Goal: Task Accomplishment & Management: Manage account settings

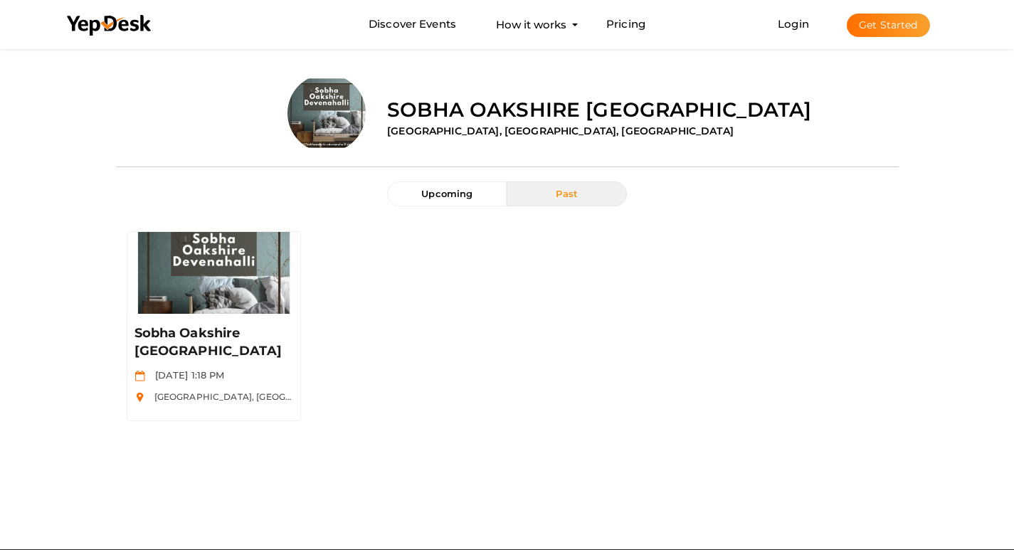
click at [652, 356] on div "Sobha Oakshire Devanahalli Mar 20 2023, 1:18 PM IVC Road, Devanahalli, Bandaram…" at bounding box center [507, 326] width 783 height 211
click at [871, 27] on button "Get Started" at bounding box center [888, 25] width 83 height 23
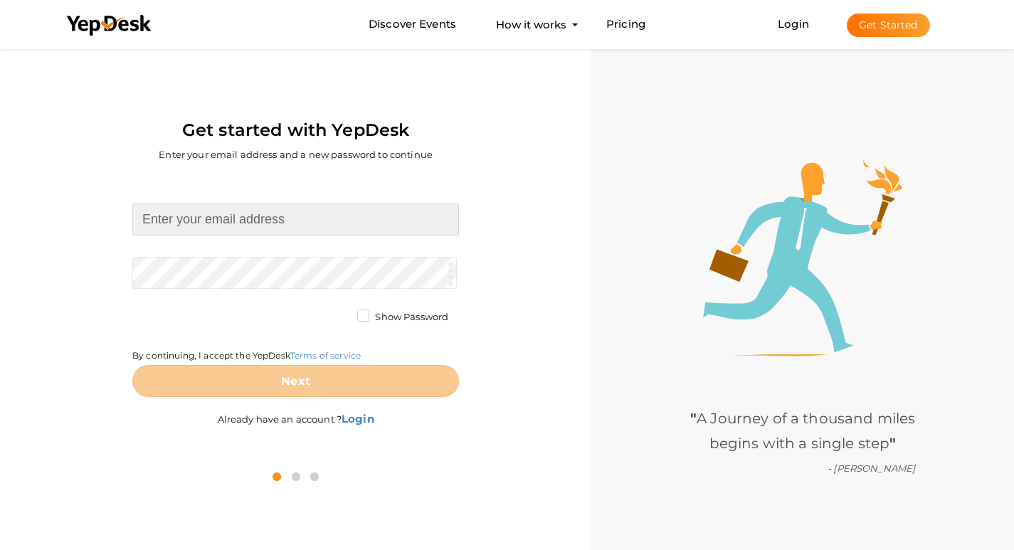
click at [268, 224] on input at bounding box center [295, 219] width 327 height 32
type input "[EMAIL_ADDRESS][DOMAIN_NAME]"
click at [289, 272] on form "ashianavatsalyachennai@gmail.com Required. Invalid email. Checking You already …" at bounding box center [295, 299] width 327 height 193
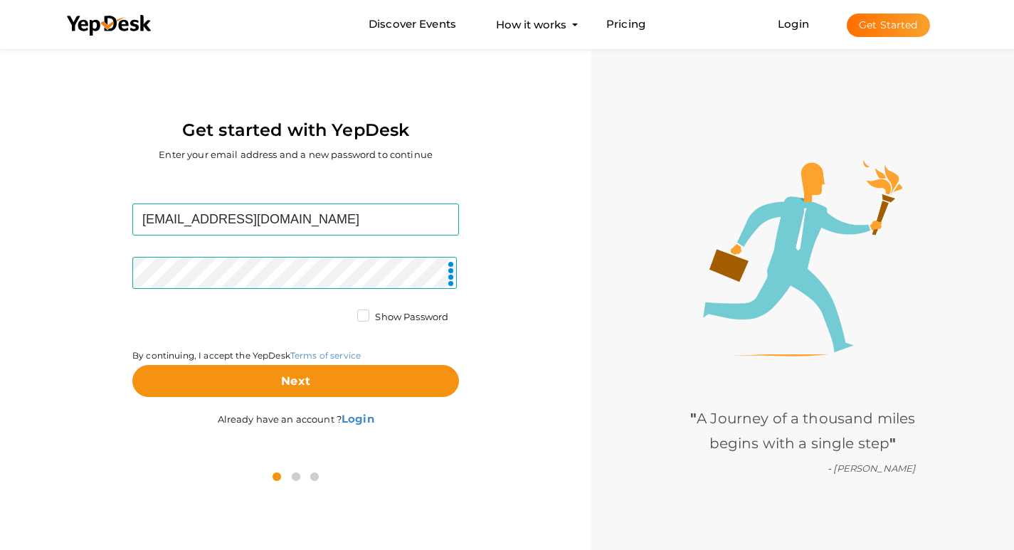
click at [364, 314] on label "Show Password" at bounding box center [402, 317] width 91 height 14
click at [343, 313] on input "Show Password" at bounding box center [343, 313] width 0 height 0
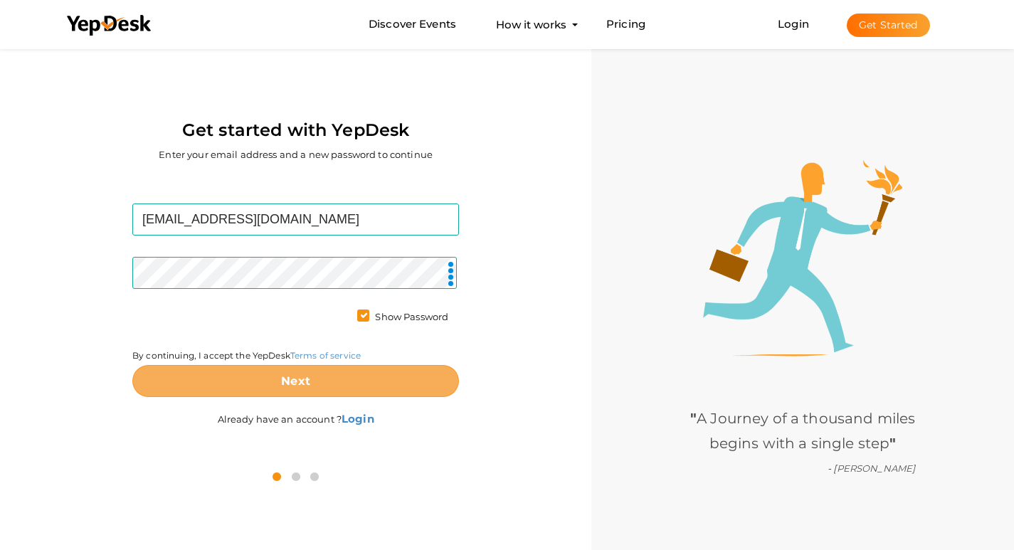
click at [256, 379] on button "Next" at bounding box center [295, 381] width 327 height 32
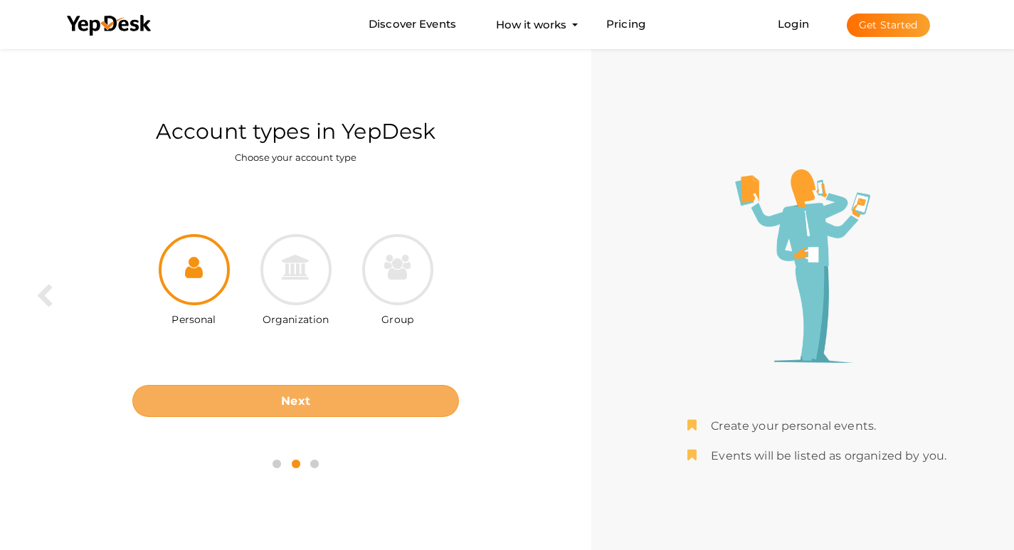
click at [364, 401] on button "Next" at bounding box center [295, 401] width 327 height 32
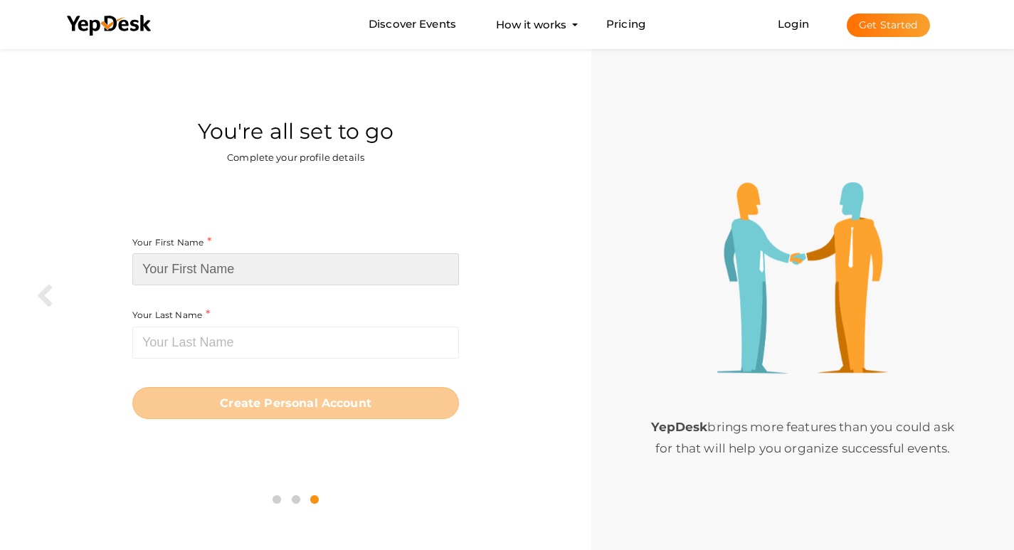
click at [234, 270] on input at bounding box center [295, 269] width 327 height 32
paste input "[PERSON_NAME]"
drag, startPoint x: 192, startPoint y: 267, endPoint x: 258, endPoint y: 267, distance: 66.2
click at [258, 267] on input "[PERSON_NAME]" at bounding box center [295, 269] width 327 height 32
click at [223, 269] on input "[PERSON_NAME]" at bounding box center [295, 269] width 327 height 32
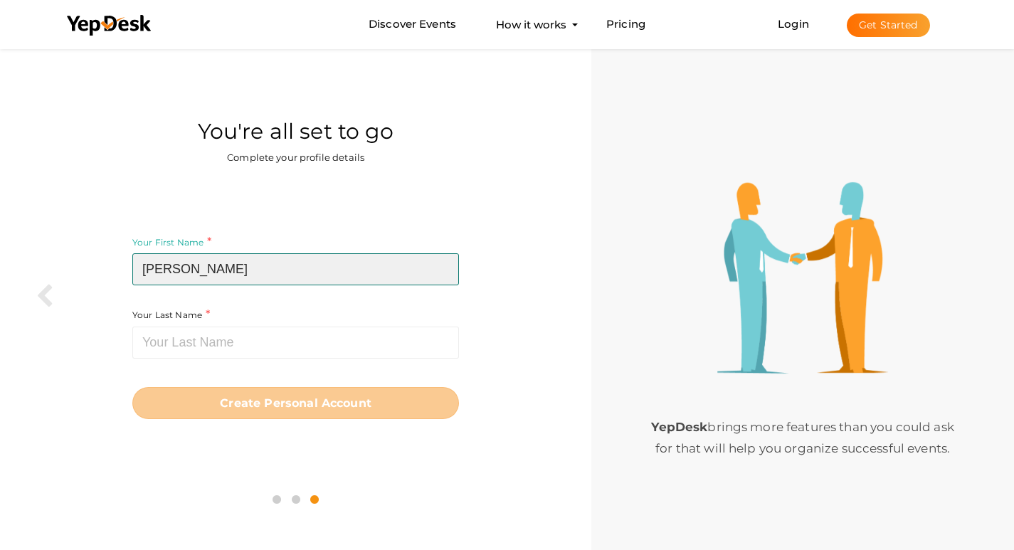
click at [205, 272] on input "[PERSON_NAME]" at bounding box center [295, 269] width 327 height 32
drag, startPoint x: 196, startPoint y: 267, endPoint x: 271, endPoint y: 265, distance: 75.4
click at [271, 265] on input "[PERSON_NAME]" at bounding box center [295, 269] width 327 height 32
type input "Ashiana"
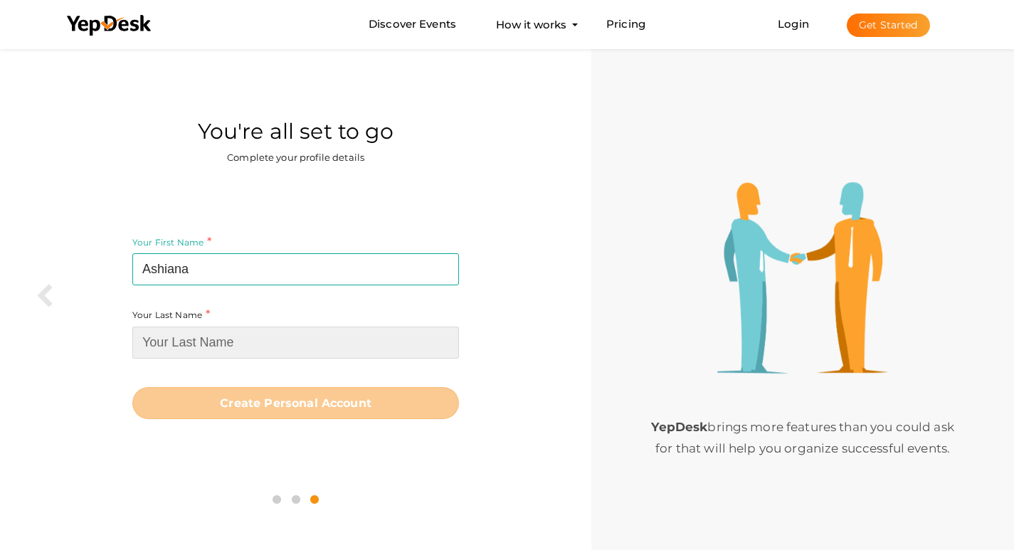
click at [213, 336] on input at bounding box center [295, 343] width 327 height 32
paste input "Vatsalya"
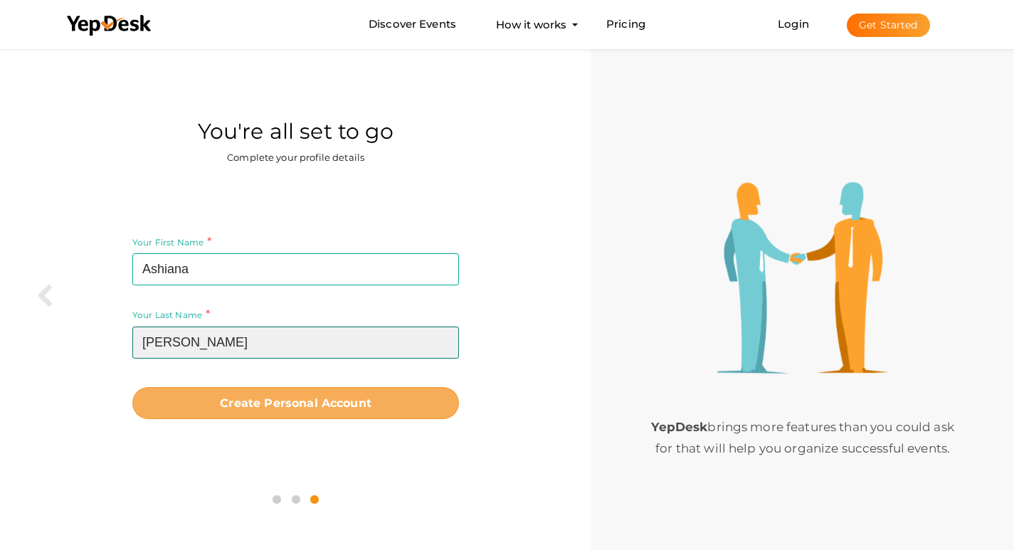
type input "Vatsalya"
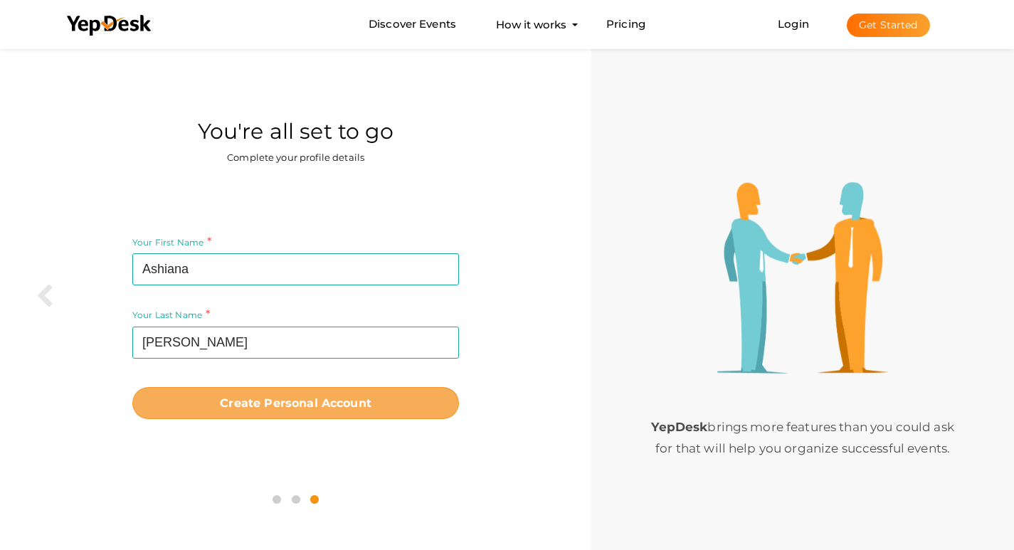
click at [262, 410] on button "Create Personal Account" at bounding box center [295, 403] width 327 height 32
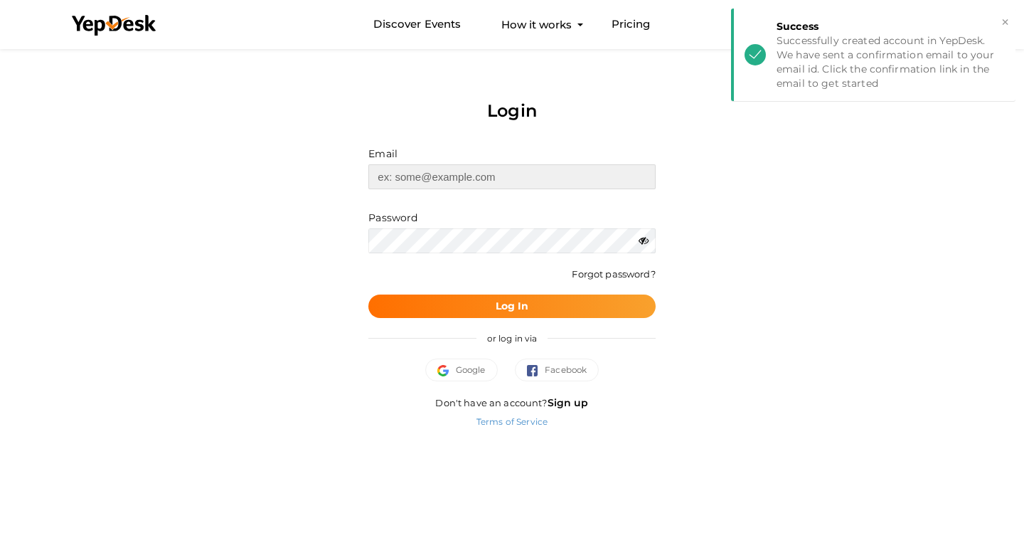
type input "[EMAIL_ADDRESS][DOMAIN_NAME]"
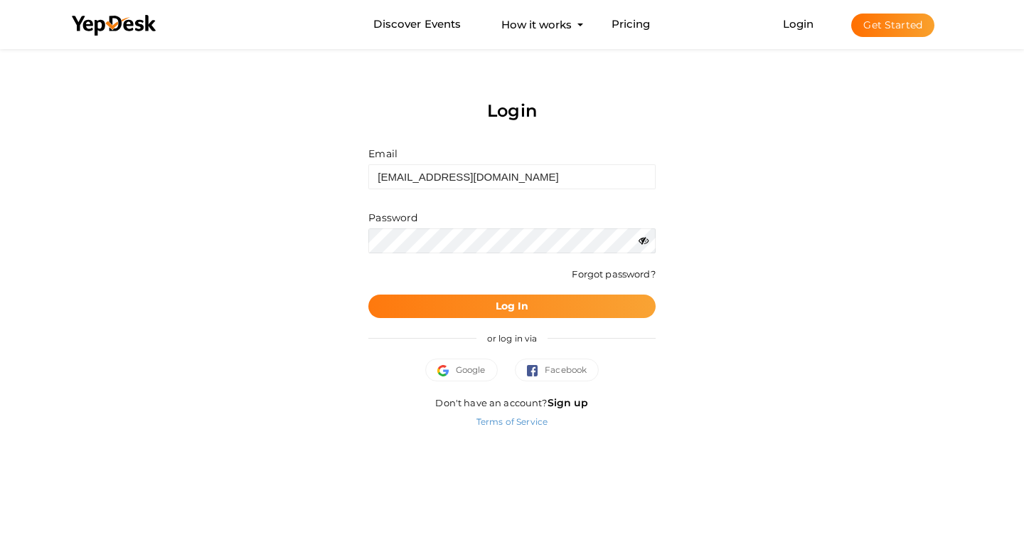
click at [474, 300] on button "Log In" at bounding box center [511, 306] width 287 height 23
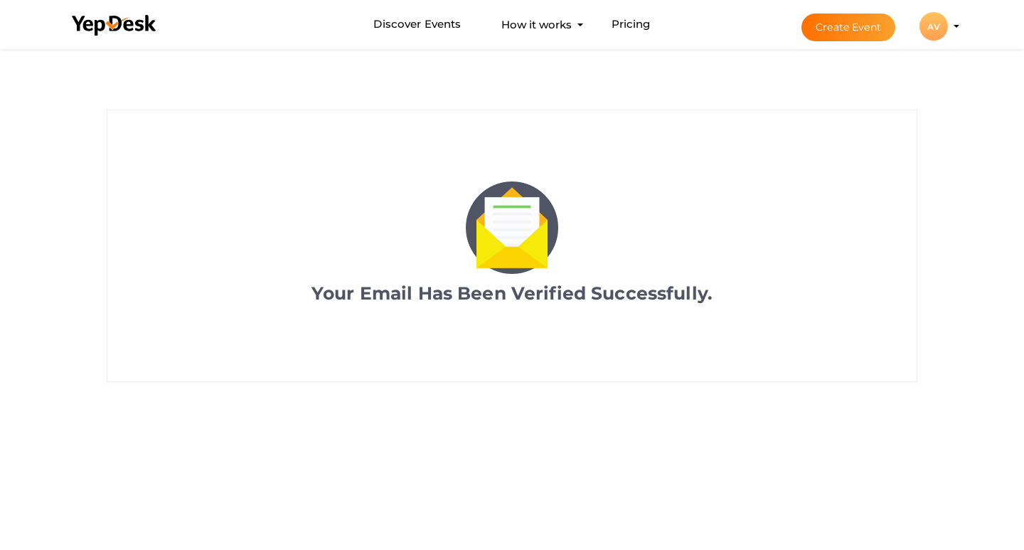
click at [935, 33] on div "AV" at bounding box center [934, 26] width 28 height 28
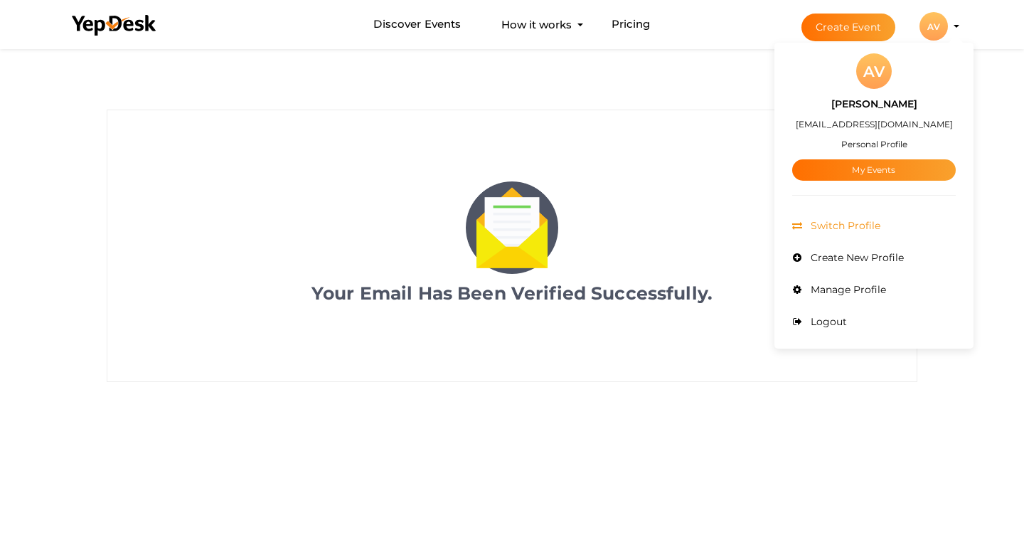
click at [868, 226] on span "Switch Profile" at bounding box center [843, 225] width 73 height 13
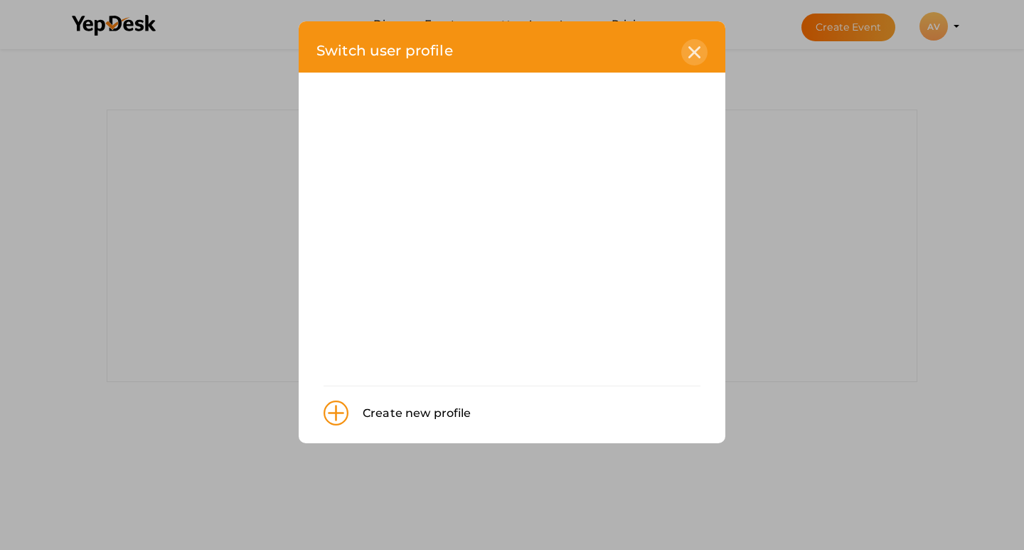
click at [699, 50] on icon at bounding box center [695, 52] width 12 height 12
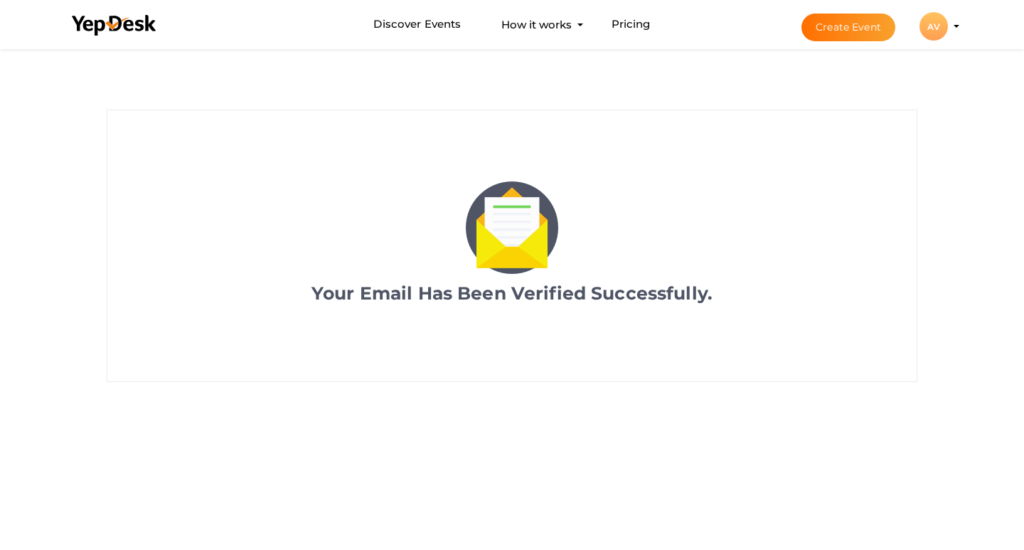
click at [918, 21] on button "AV AV Ashiana Vatsalya ashianavatsalyachennai@gmail.com Personal Profile My Eve…" at bounding box center [934, 26] width 37 height 30
click at [927, 24] on div "AV" at bounding box center [934, 26] width 28 height 28
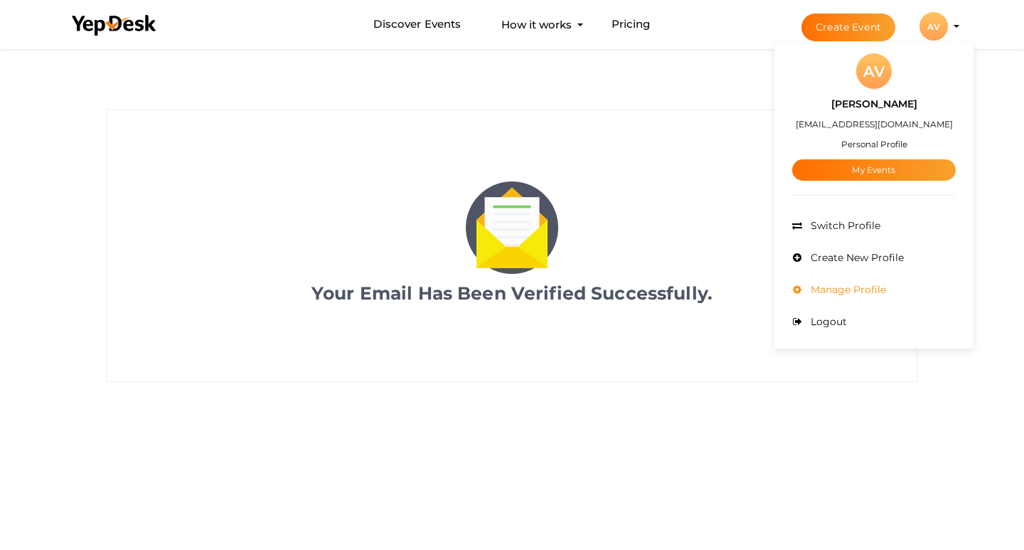
click at [885, 291] on span "Manage Profile" at bounding box center [846, 289] width 79 height 13
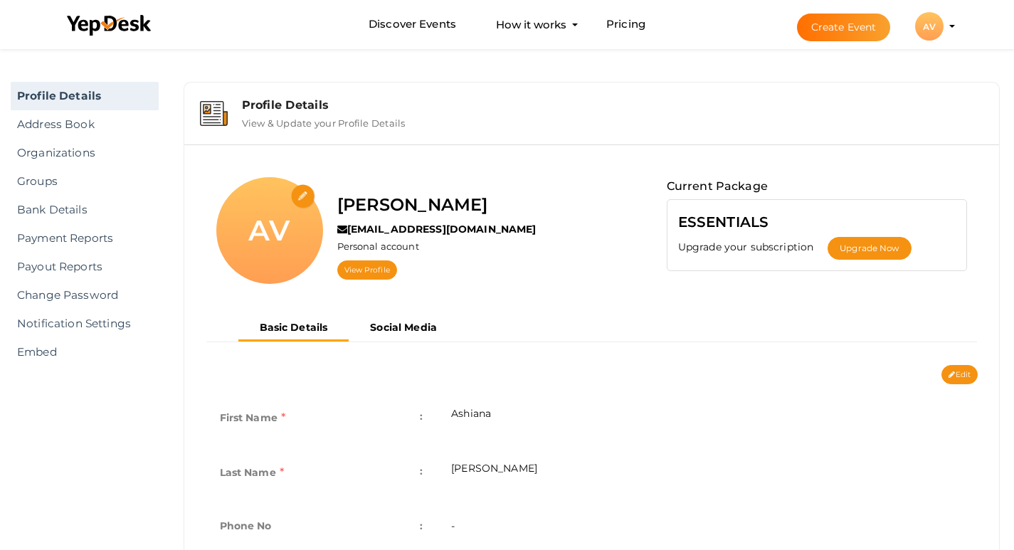
click at [303, 196] on input "file" at bounding box center [303, 196] width 25 height 25
type input "C:\fakepath\Ashiana Vatsalya.jpg"
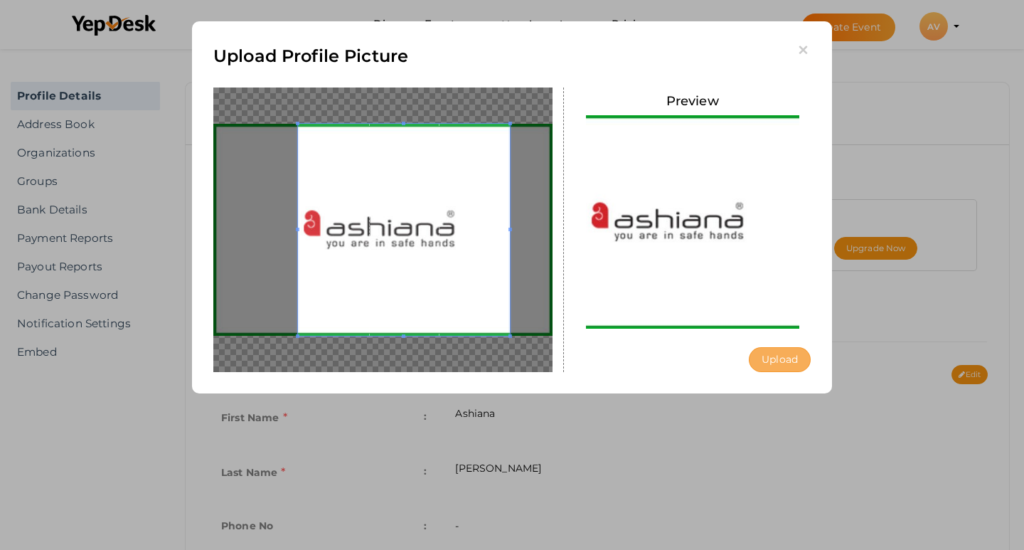
click at [753, 354] on button "Upload" at bounding box center [780, 359] width 62 height 25
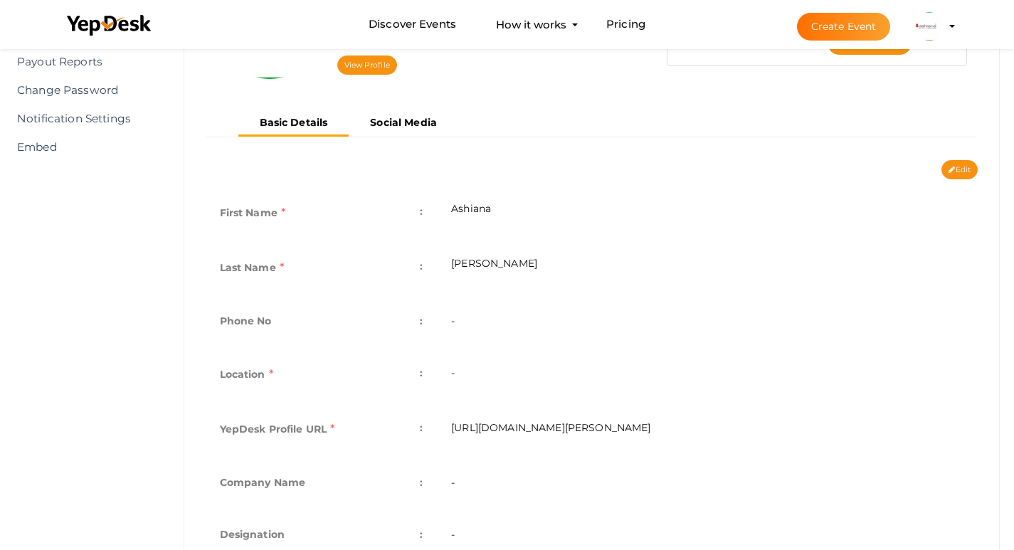
scroll to position [324, 0]
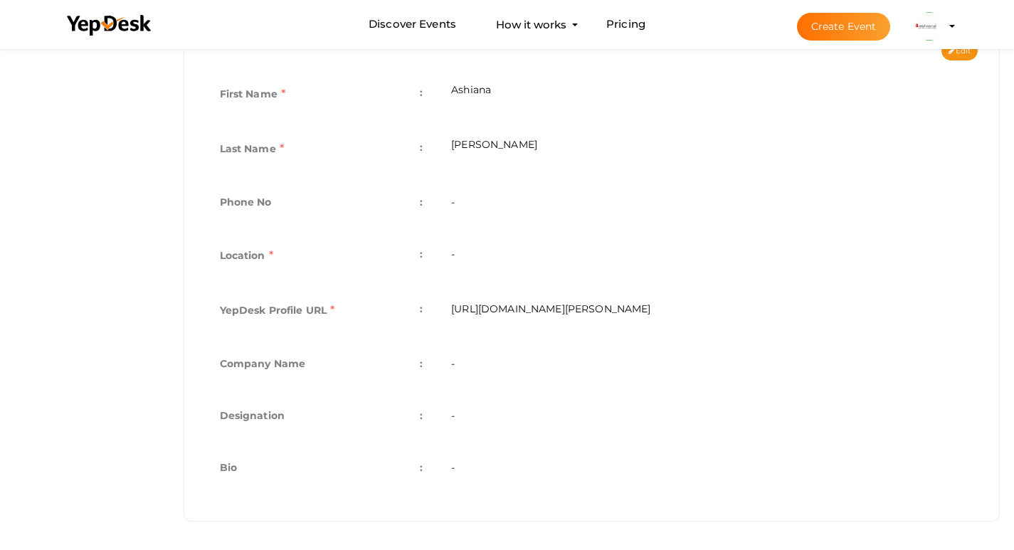
click at [487, 468] on td "-" at bounding box center [707, 469] width 541 height 52
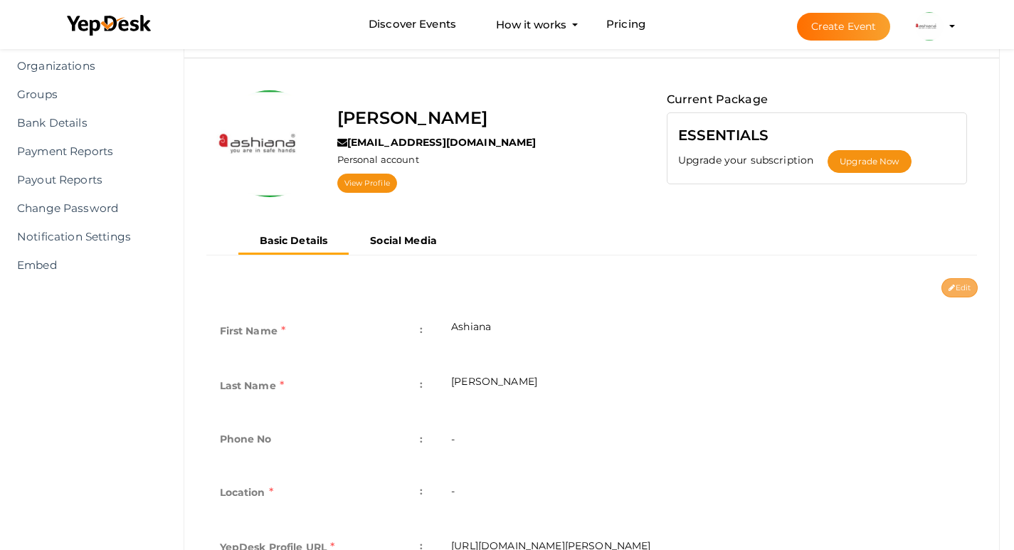
click at [950, 290] on icon at bounding box center [951, 289] width 6 height 8
type input "Ashiana"
type input "[PERSON_NAME]"
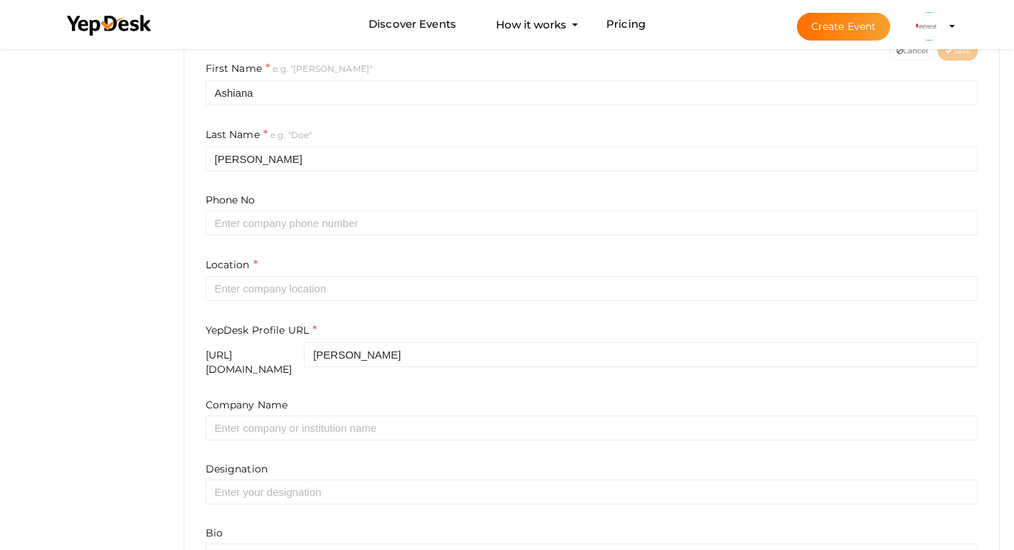
scroll to position [431, 0]
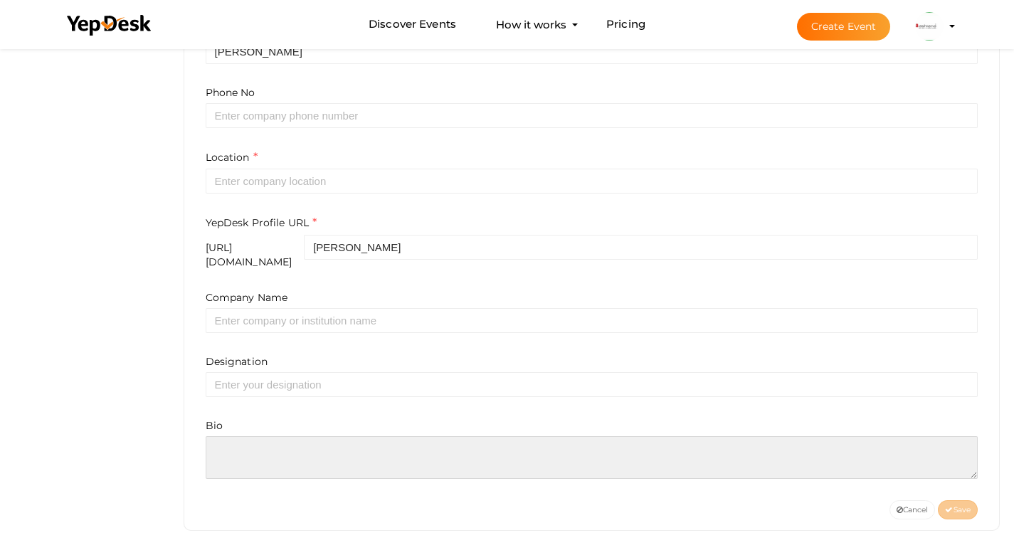
click at [280, 448] on textarea at bounding box center [592, 457] width 773 height 43
paste textarea "Ashiana Vatsalya, Chengalpattu, Chennai, redefines senior living with a perfect…"
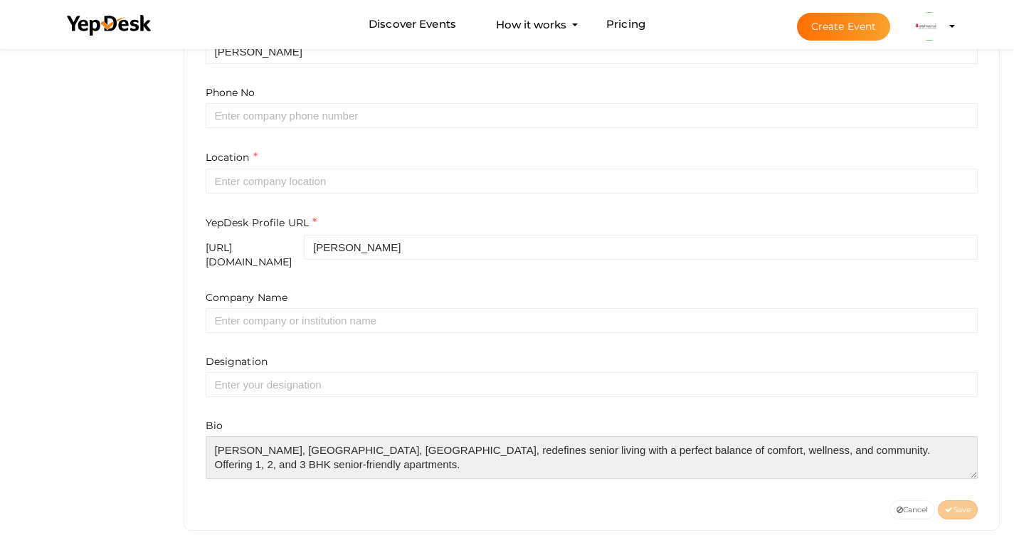
scroll to position [312, 0]
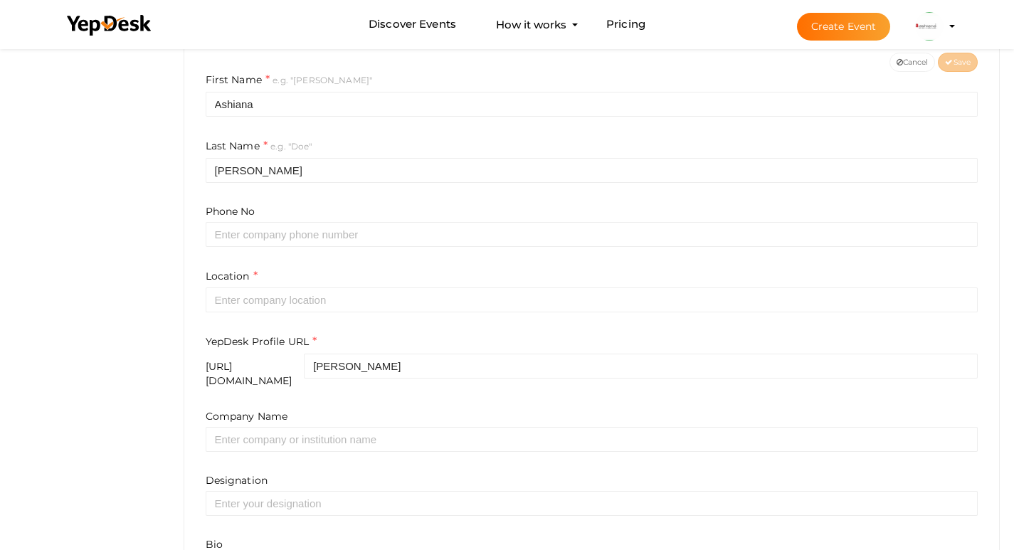
type textarea "Ashiana Vatsalya, Chengalpattu, Chennai, redefines senior living with a perfect…"
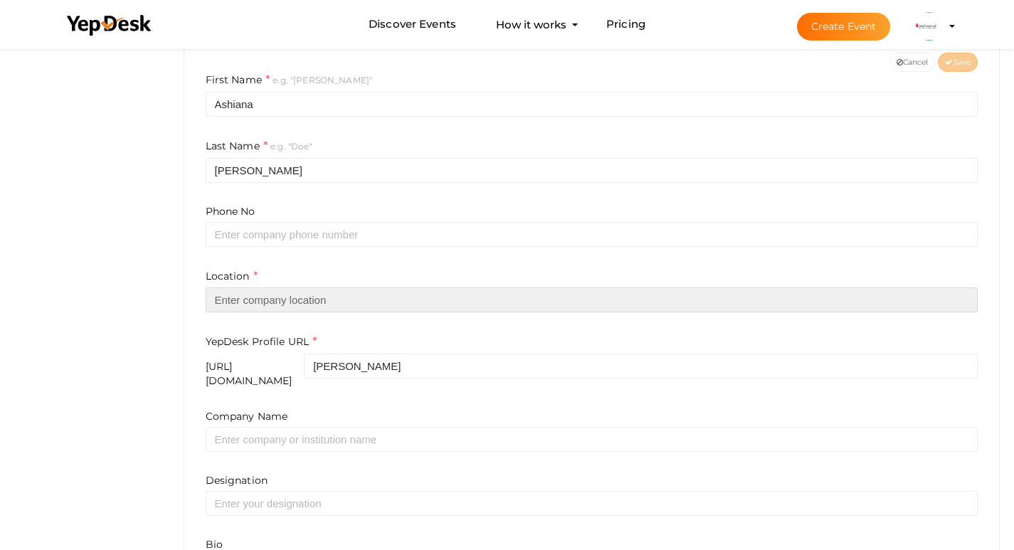
click at [293, 310] on input "text" at bounding box center [592, 299] width 773 height 25
click at [295, 301] on input "text" at bounding box center [592, 299] width 773 height 25
paste input "Chennai"
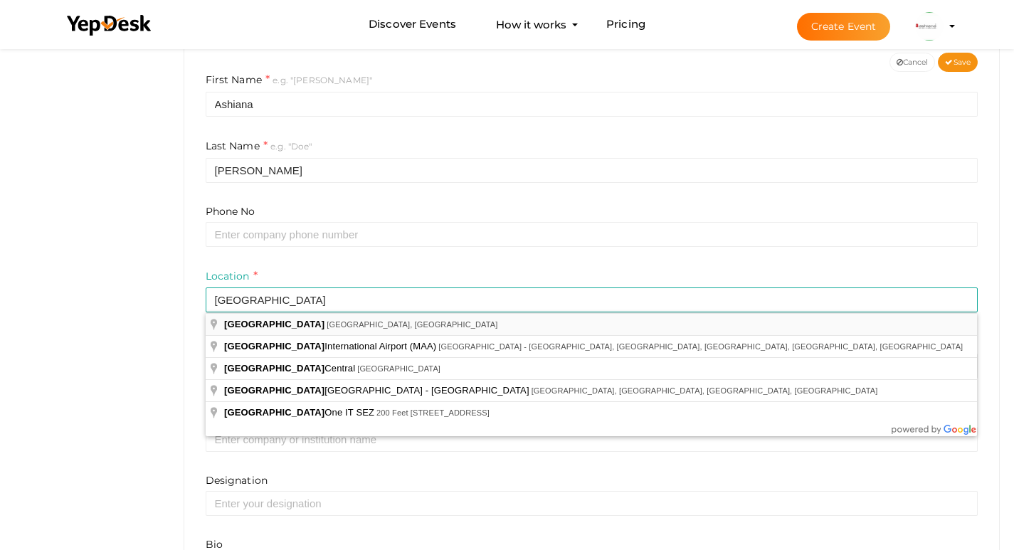
type input "[GEOGRAPHIC_DATA], [GEOGRAPHIC_DATA], [GEOGRAPHIC_DATA]"
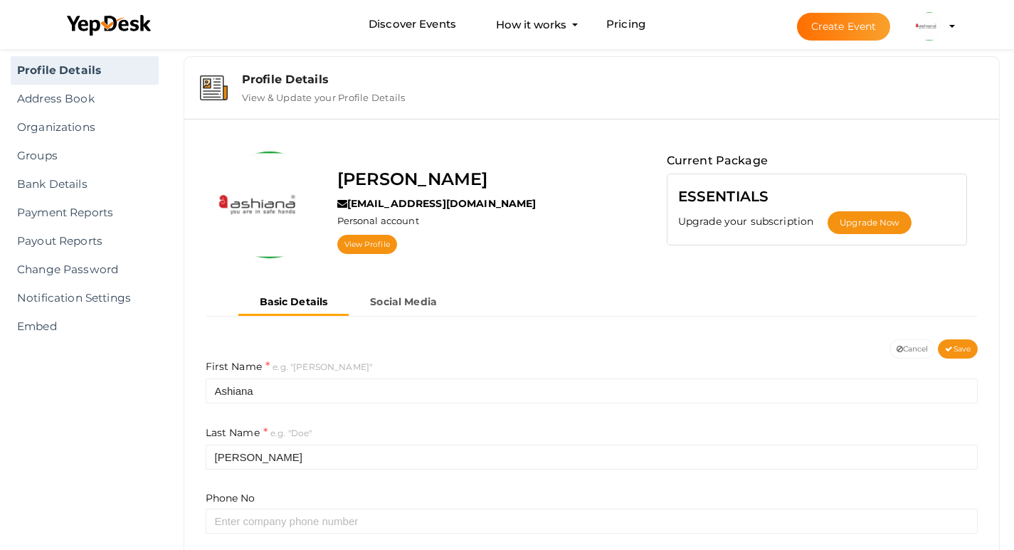
scroll to position [0, 0]
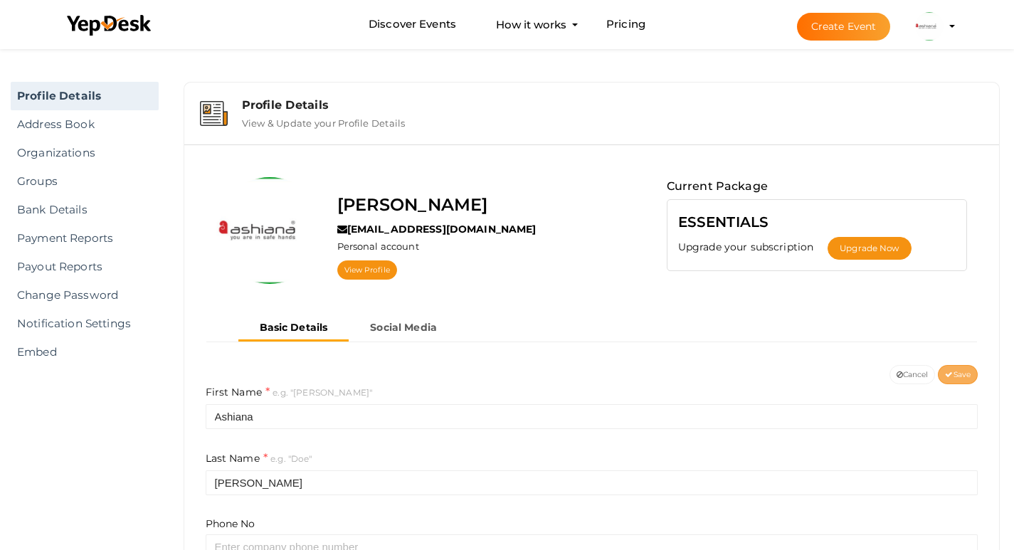
click at [970, 380] on button "Save" at bounding box center [958, 374] width 40 height 19
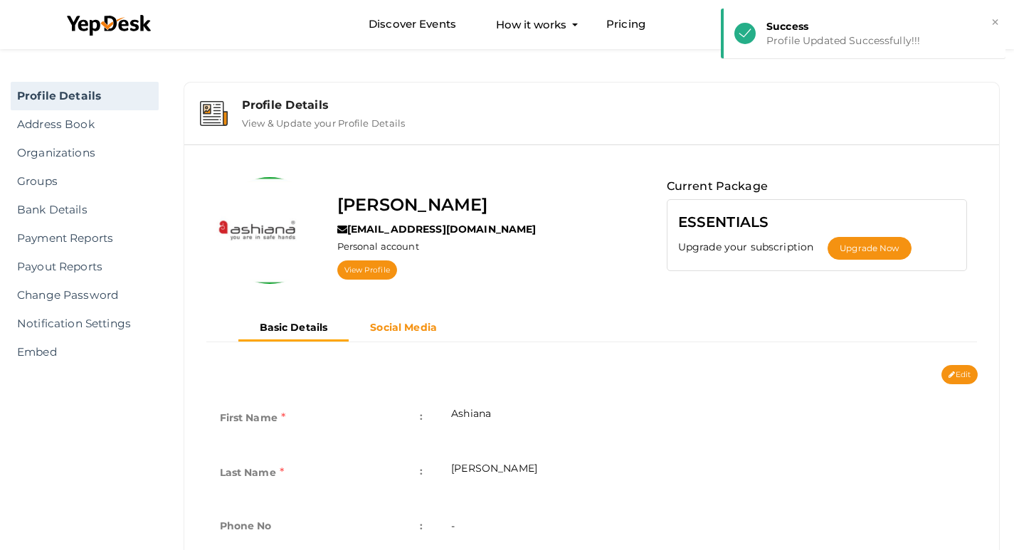
click at [431, 329] on b "Social Media" at bounding box center [403, 327] width 67 height 13
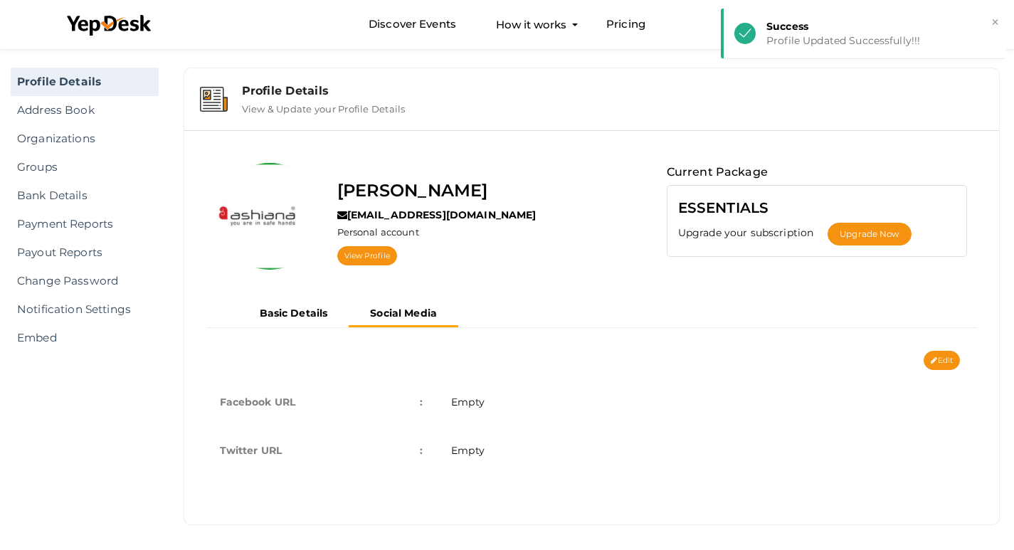
scroll to position [18, 0]
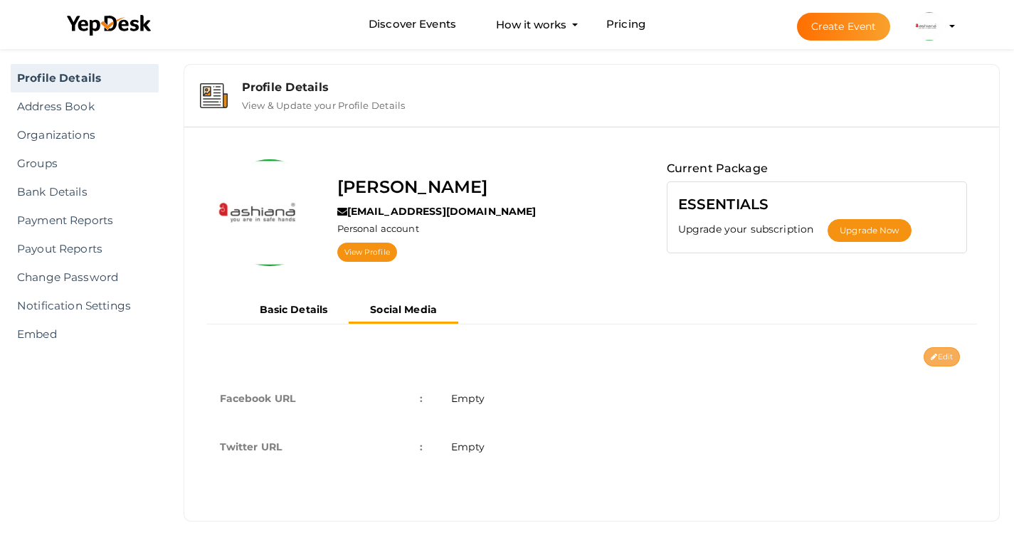
click at [945, 356] on button "Edit" at bounding box center [941, 356] width 36 height 19
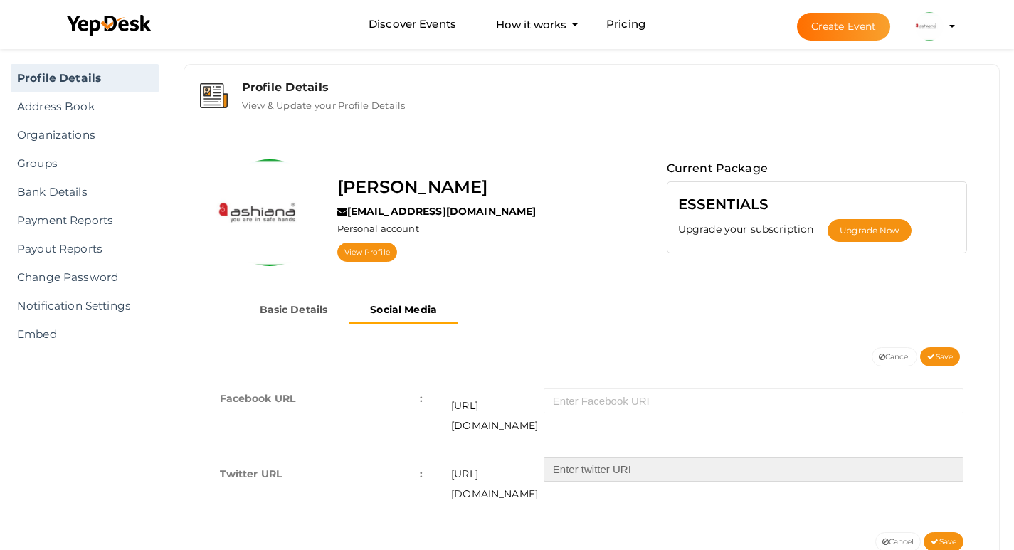
click at [606, 457] on input "text" at bounding box center [754, 469] width 420 height 25
paste input "ashianavatsalya"
type input "ashianavatsalya"
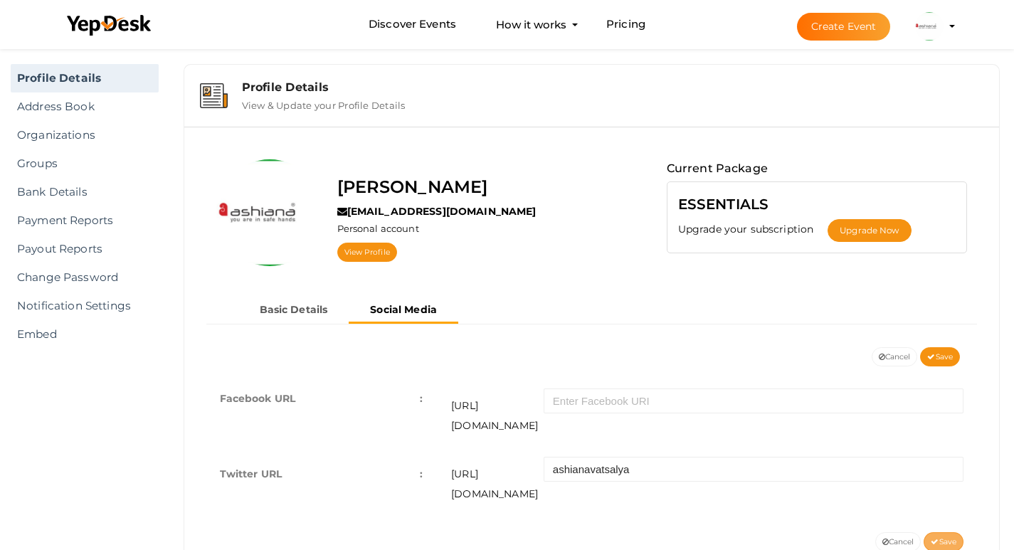
click at [936, 539] on icon at bounding box center [934, 543] width 8 height 8
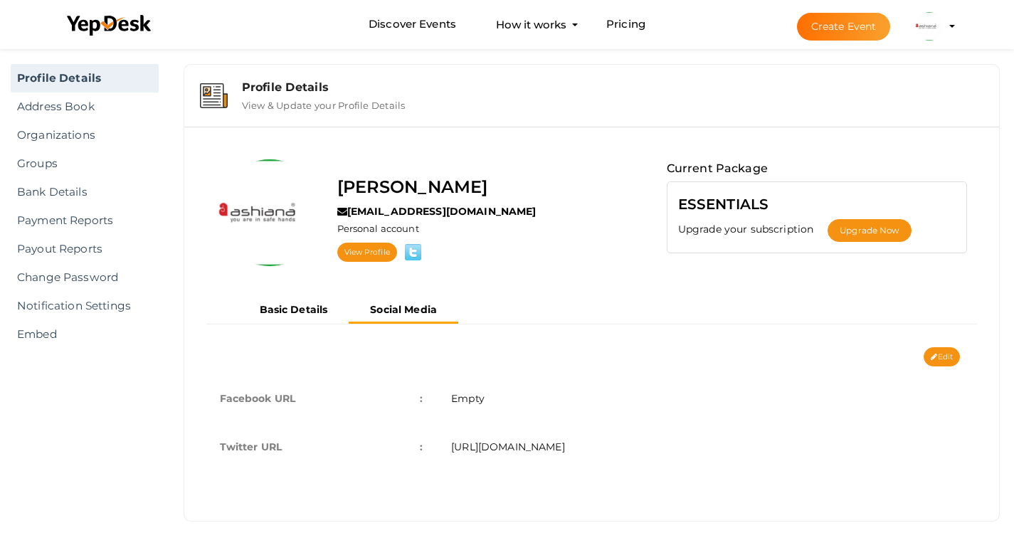
click at [921, 25] on img at bounding box center [929, 26] width 28 height 28
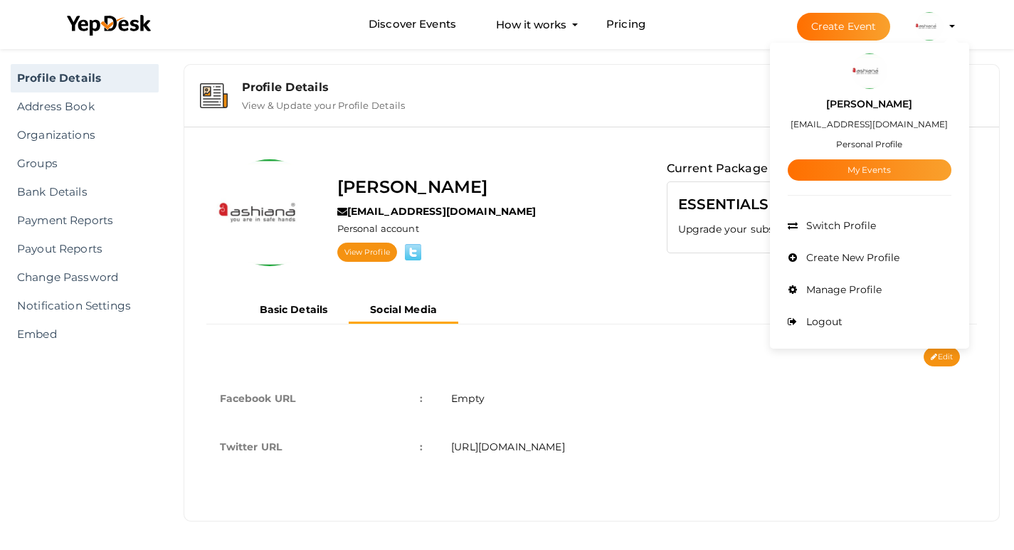
click at [654, 390] on td "Empty" at bounding box center [707, 398] width 541 height 48
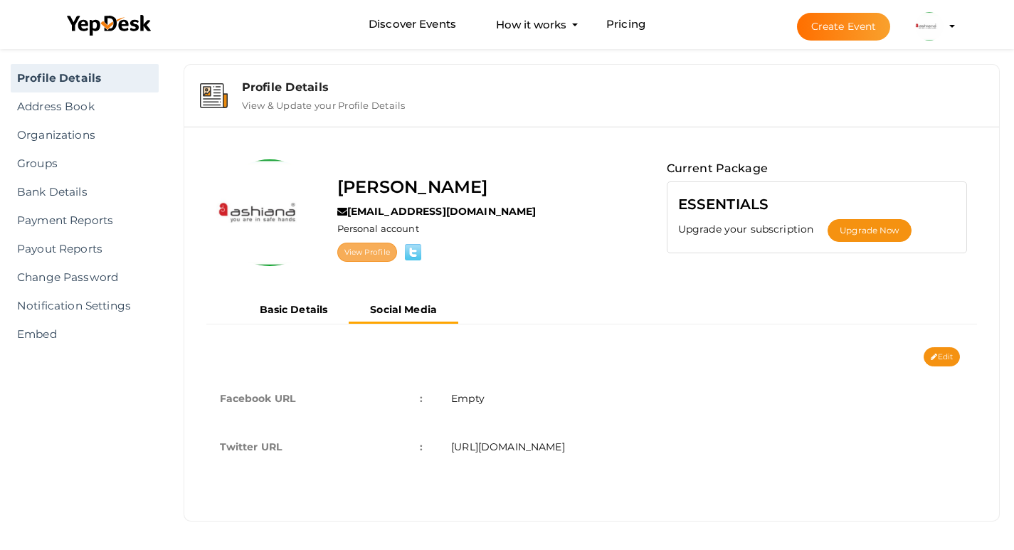
click at [366, 258] on link "View Profile" at bounding box center [367, 252] width 60 height 19
